Goal: Information Seeking & Learning: Find specific fact

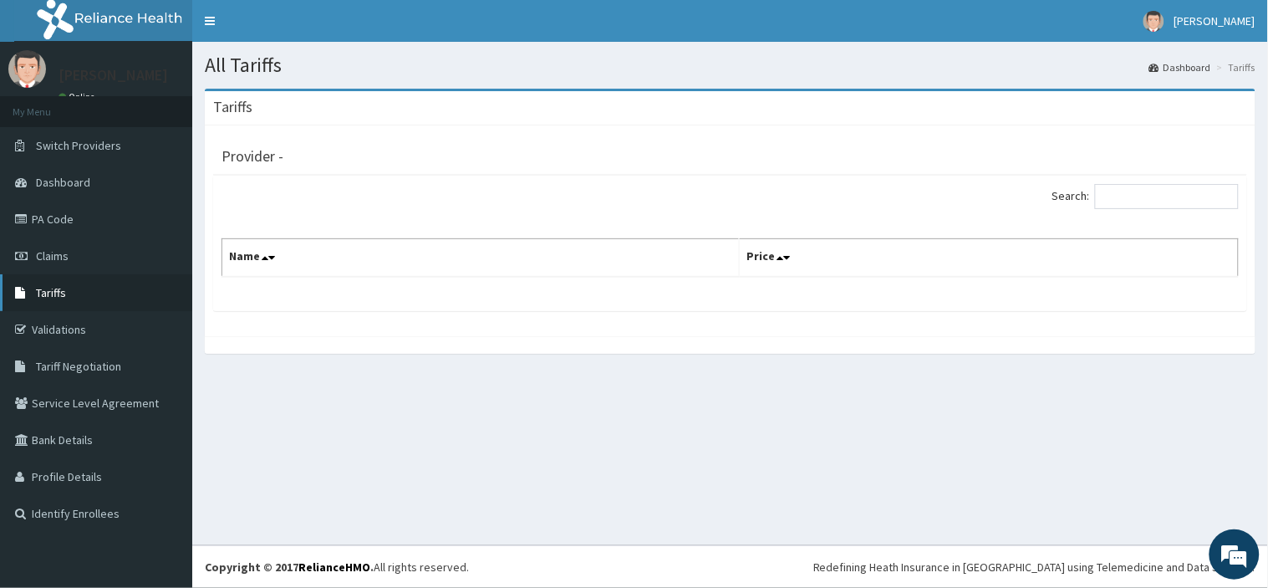
click at [117, 287] on link "Tariffs" at bounding box center [96, 292] width 192 height 37
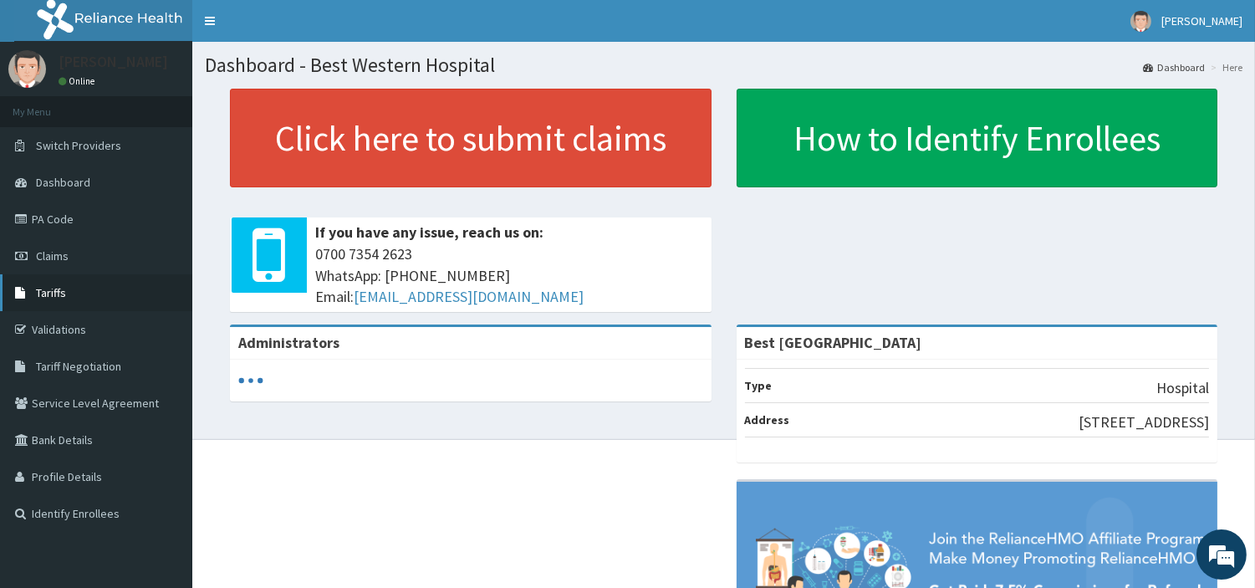
click at [88, 284] on link "Tariffs" at bounding box center [96, 292] width 192 height 37
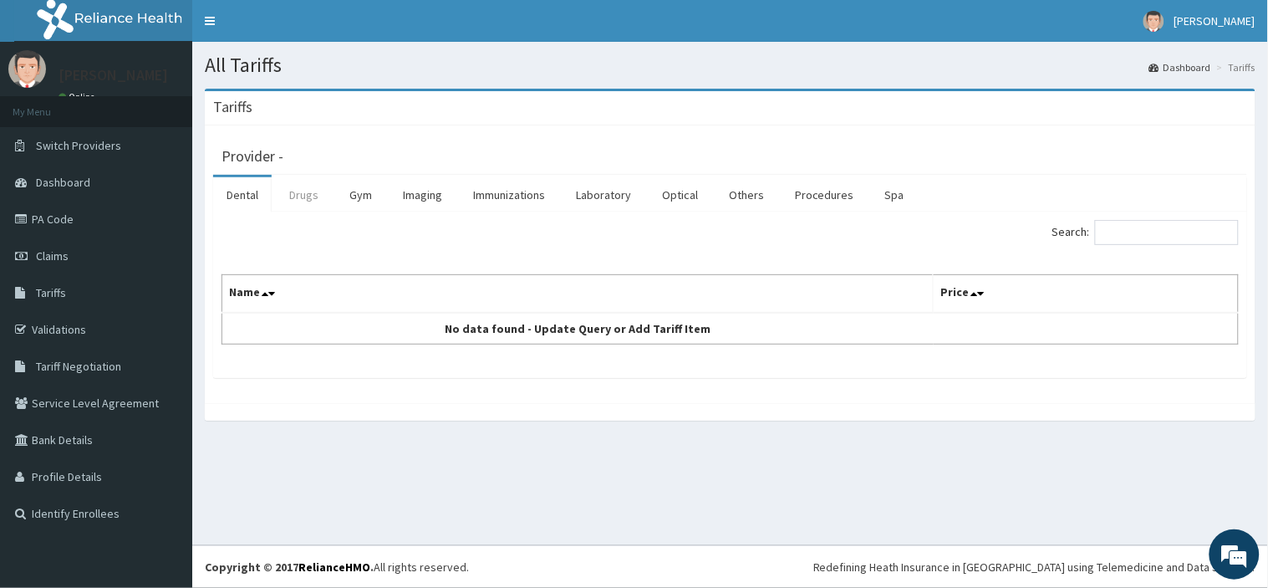
click at [305, 195] on link "Drugs" at bounding box center [304, 194] width 56 height 35
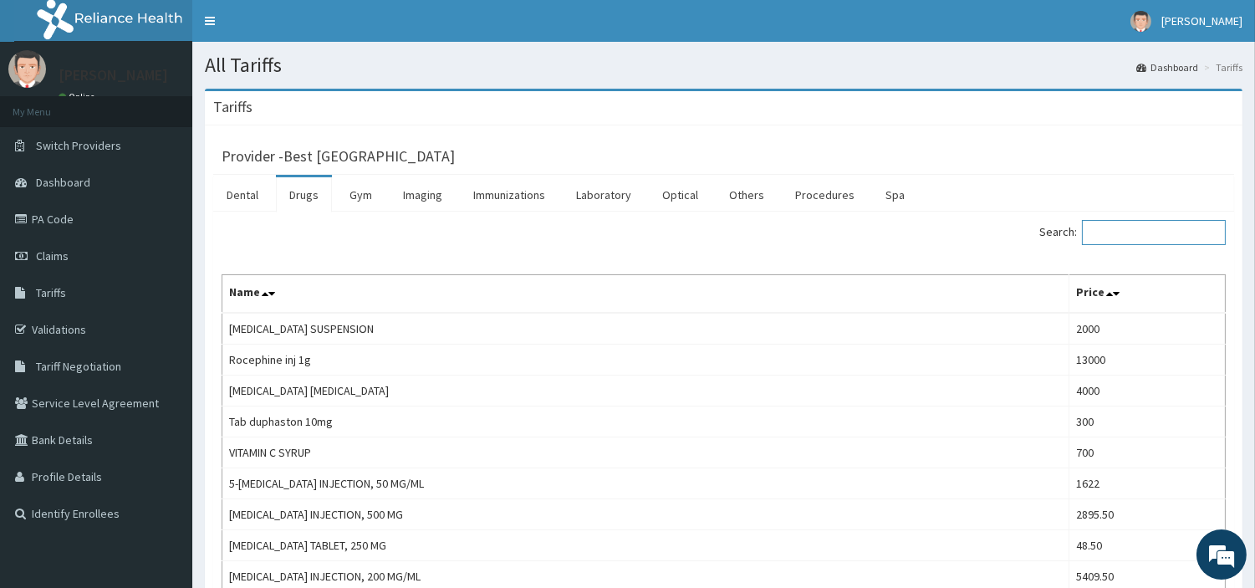
click at [1148, 226] on input "Search:" at bounding box center [1154, 232] width 144 height 25
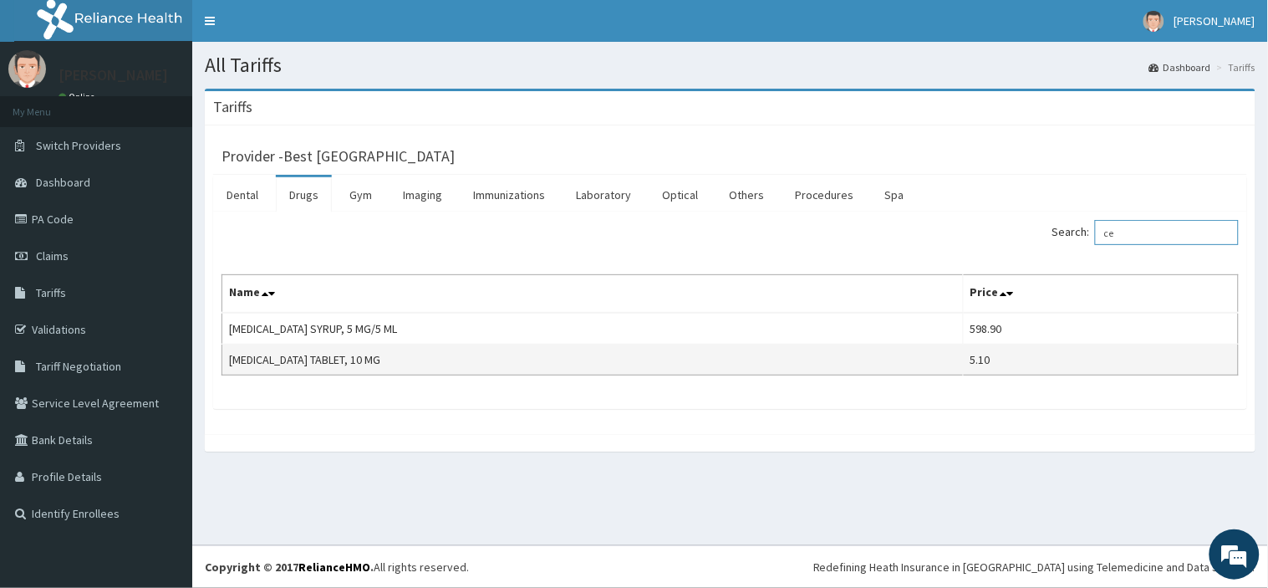
type input "c"
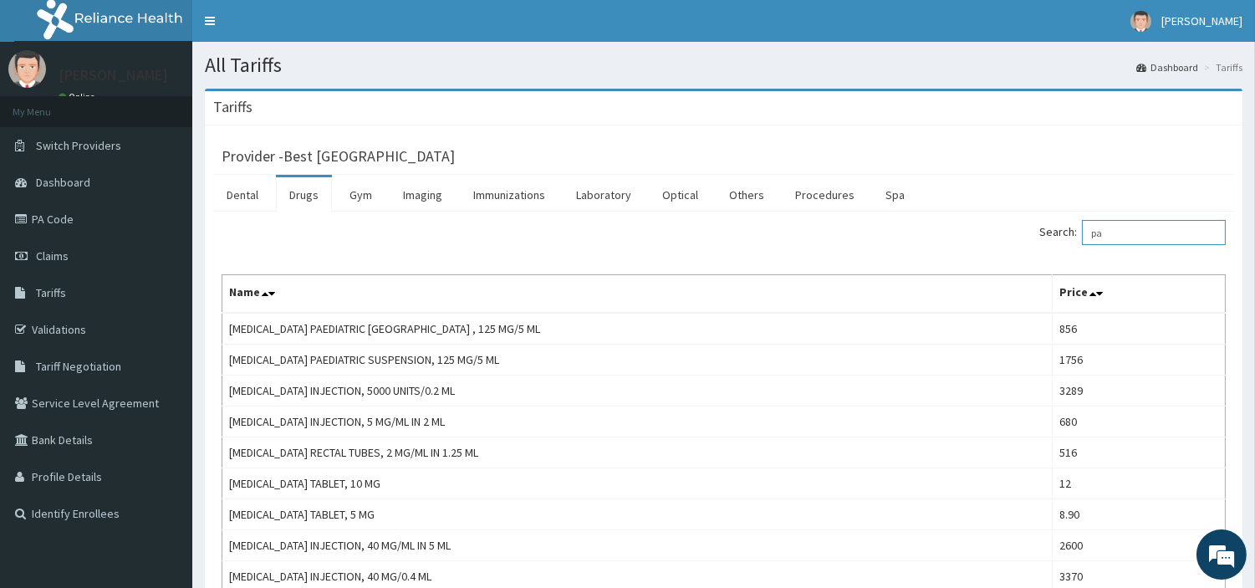
type input "pa"
click at [309, 196] on link "Drugs" at bounding box center [304, 194] width 56 height 35
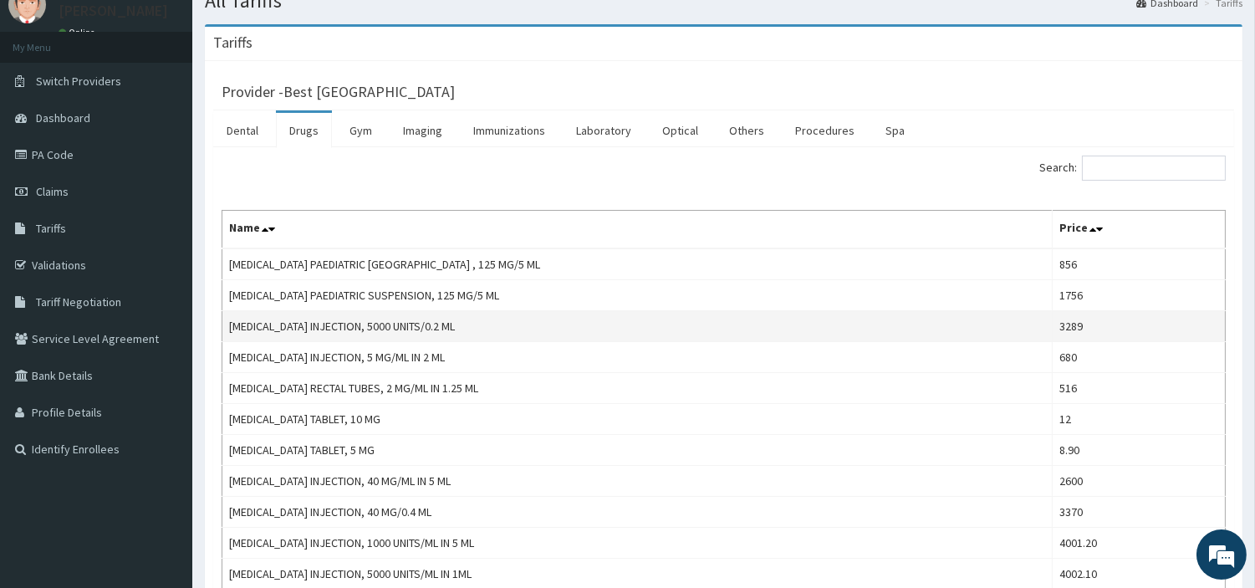
scroll to position [20, 0]
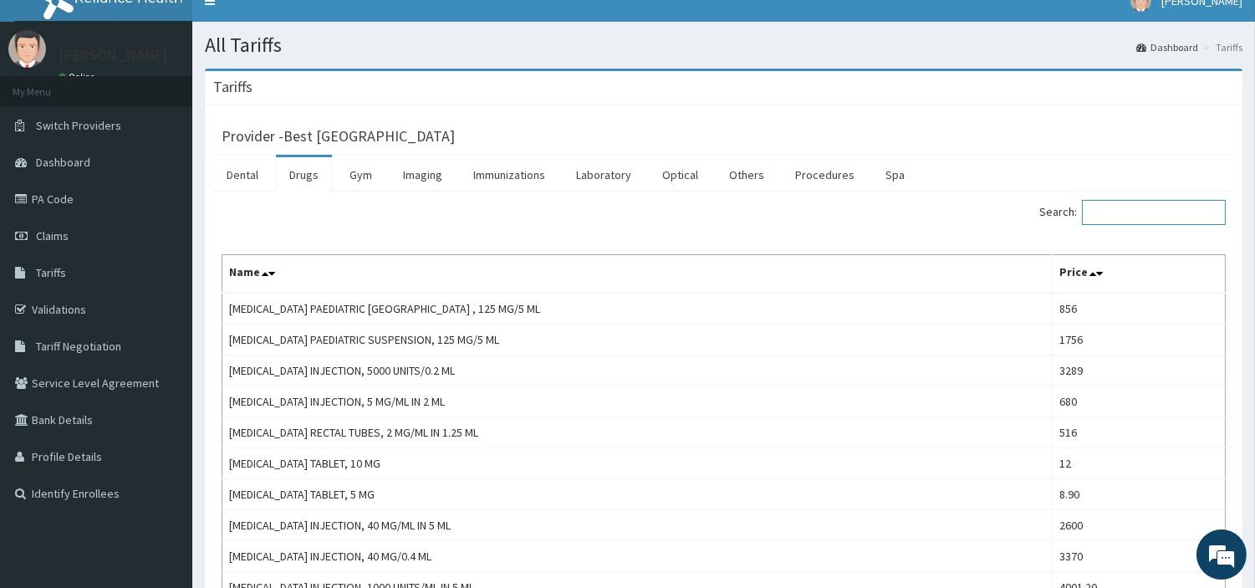
click at [1113, 210] on input "Search:" at bounding box center [1154, 212] width 144 height 25
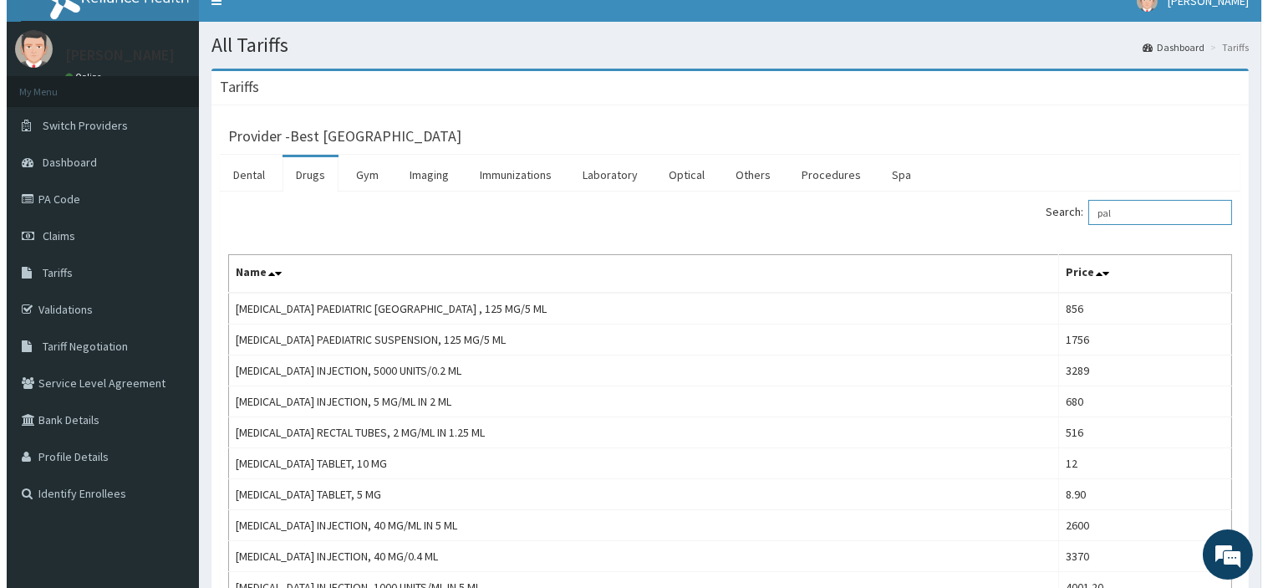
scroll to position [0, 0]
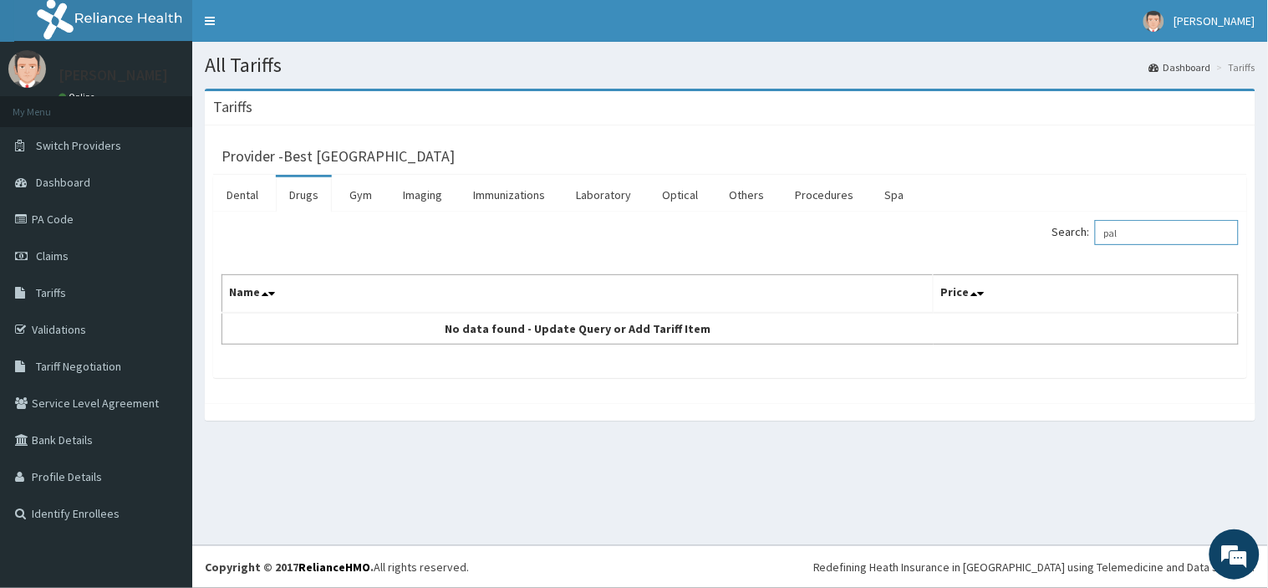
type input "pal"
click at [304, 195] on link "Drugs" at bounding box center [304, 194] width 56 height 35
click at [1162, 224] on input "Search:" at bounding box center [1167, 232] width 144 height 25
click at [299, 197] on link "Drugs" at bounding box center [304, 194] width 56 height 35
click at [1165, 230] on input "Search:" at bounding box center [1167, 232] width 144 height 25
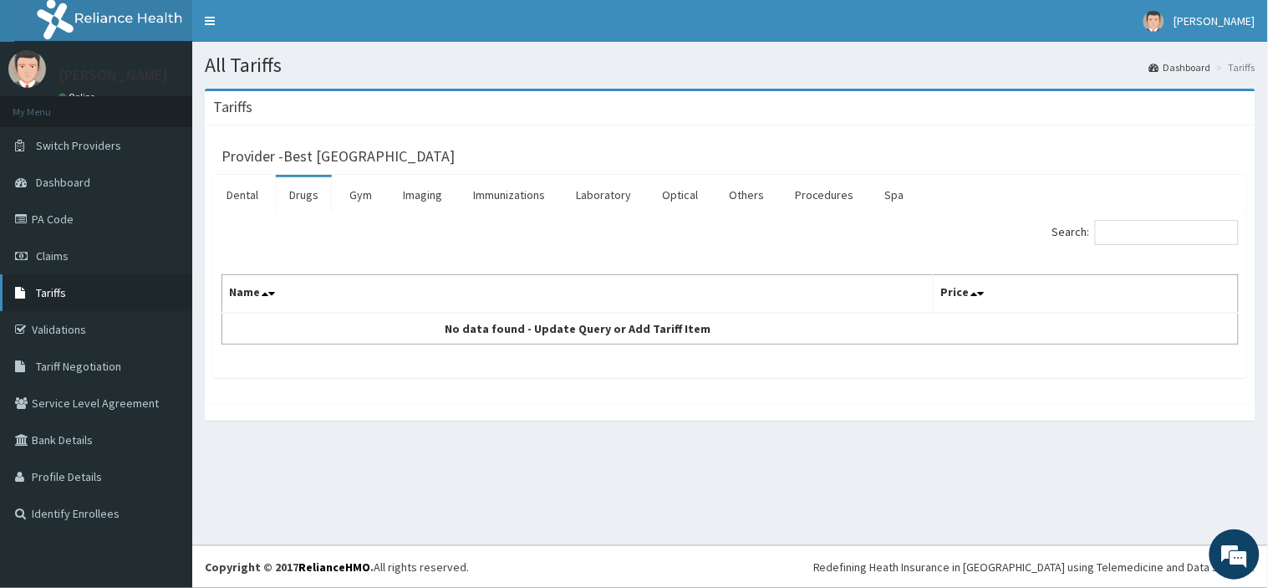
click at [100, 296] on link "Tariffs" at bounding box center [96, 292] width 192 height 37
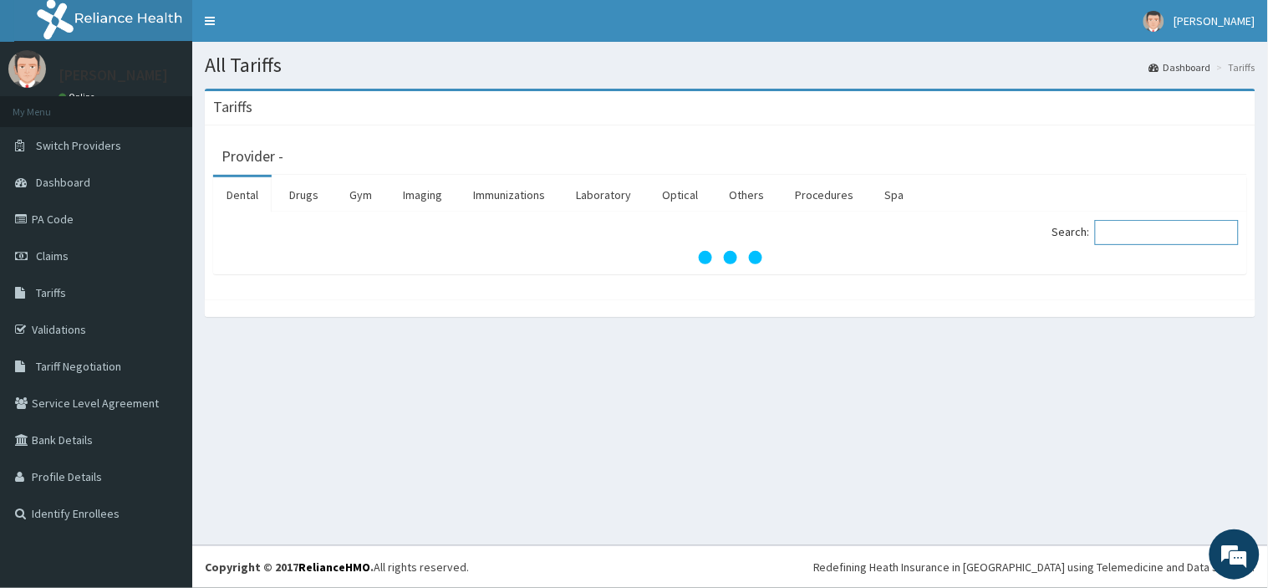
click at [1124, 227] on input "Search:" at bounding box center [1167, 232] width 144 height 25
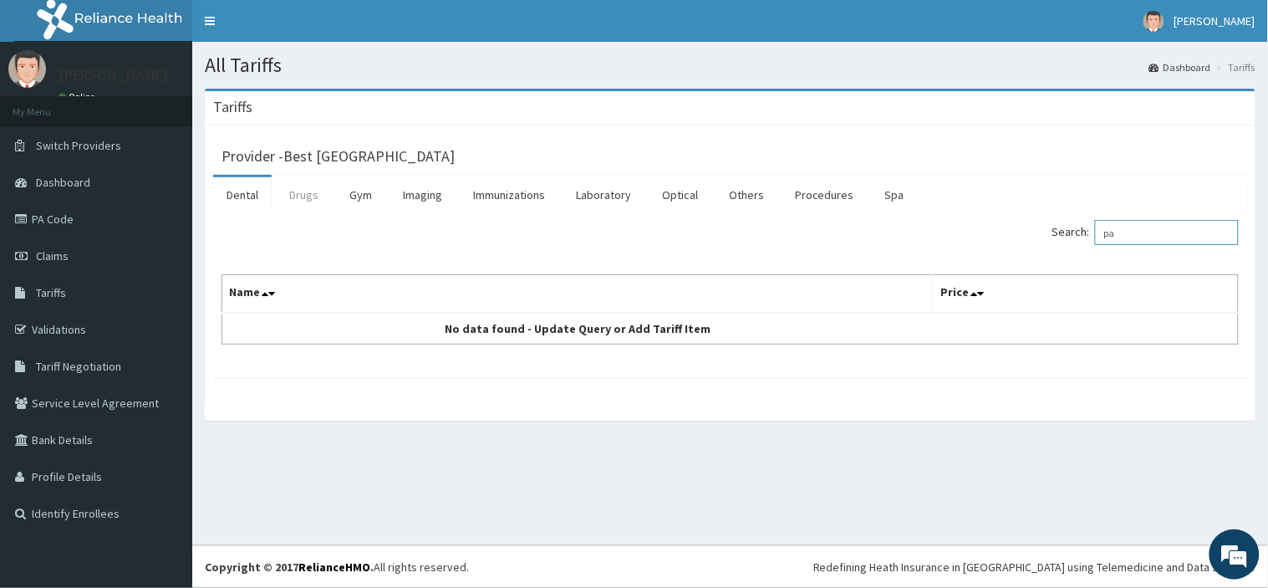
type input "pa"
click at [319, 187] on link "Drugs" at bounding box center [304, 194] width 56 height 35
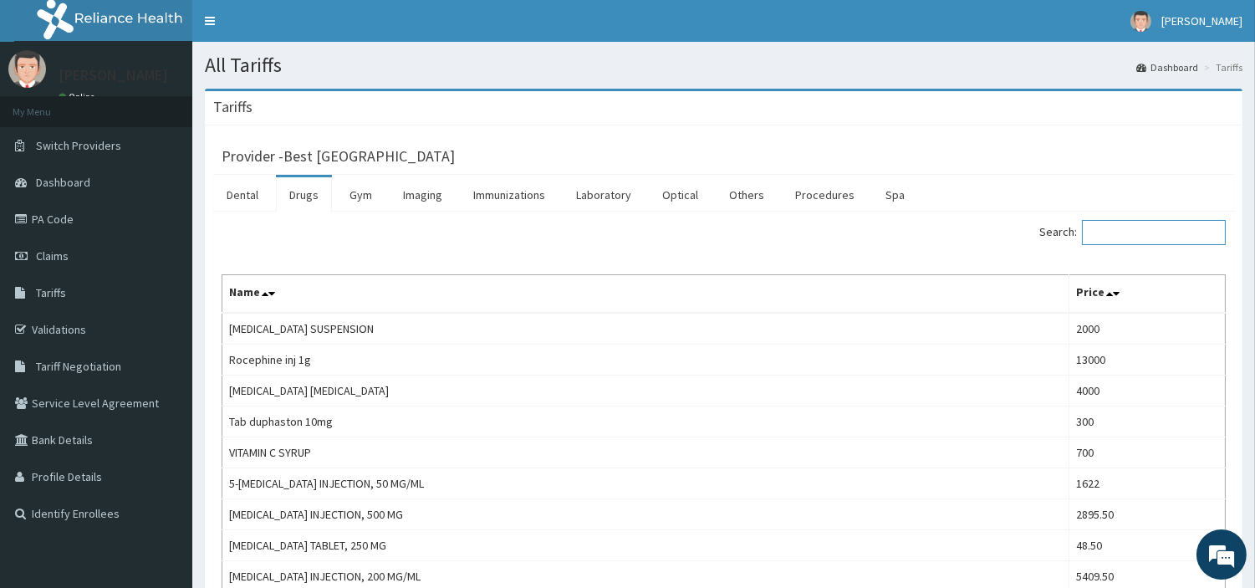
click at [1145, 232] on input "Search:" at bounding box center [1154, 232] width 144 height 25
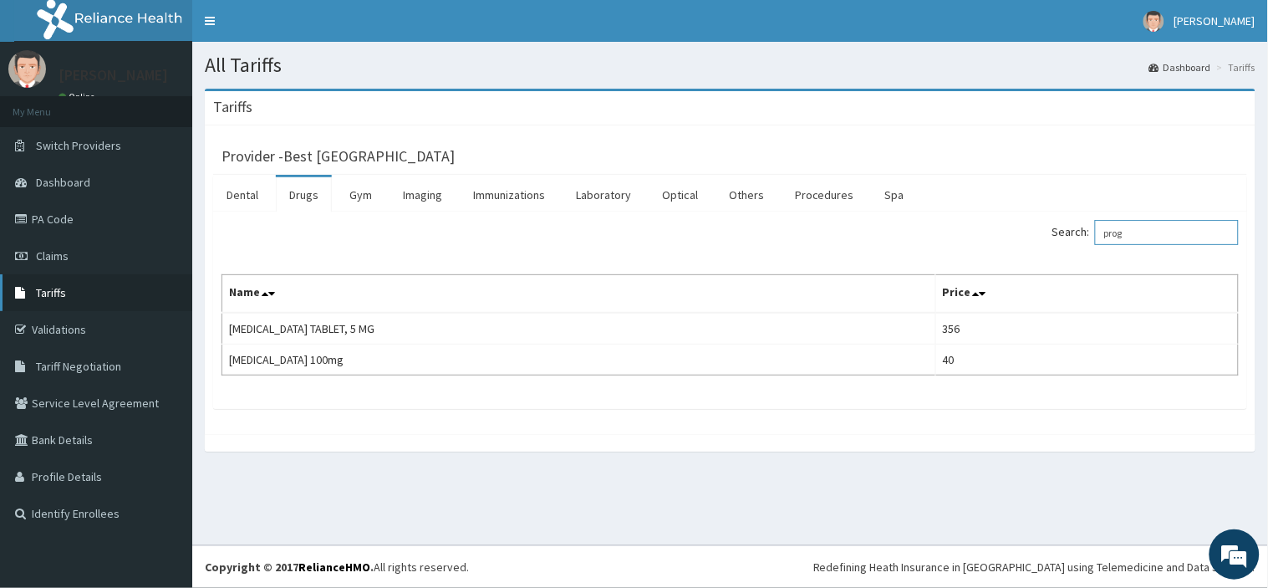
type input "prog"
click at [61, 295] on span "Tariffs" at bounding box center [51, 292] width 30 height 15
